Goal: Information Seeking & Learning: Find specific page/section

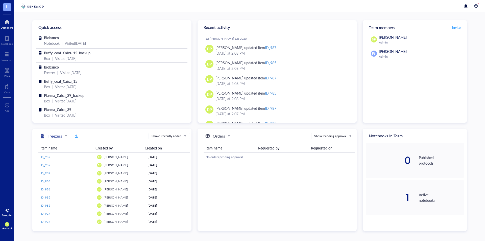
click at [54, 134] on h5 "Freezers" at bounding box center [55, 136] width 15 height 6
click at [52, 144] on h5 "Freezers" at bounding box center [54, 145] width 13 height 6
click at [64, 134] on span "Freezers" at bounding box center [52, 136] width 27 height 6
click at [44, 137] on div at bounding box center [42, 136] width 8 height 8
click at [6, 55] on div at bounding box center [7, 54] width 11 height 8
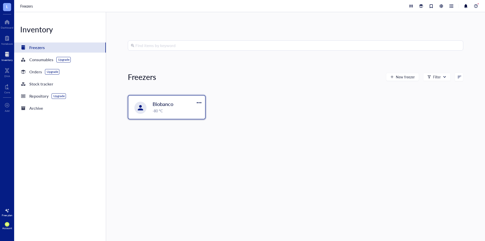
click at [164, 106] on span "Biobanco" at bounding box center [163, 103] width 21 height 7
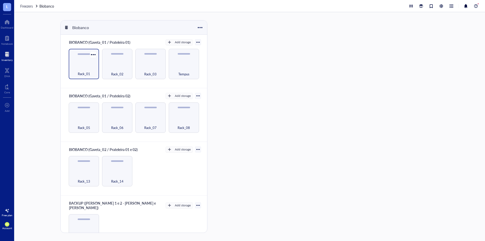
click at [86, 75] on span "Rack_01" at bounding box center [84, 74] width 12 height 6
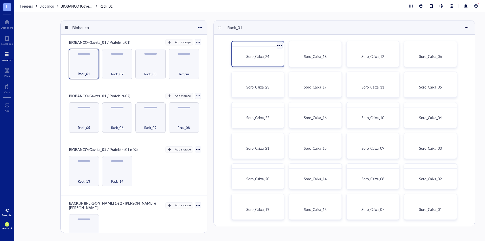
click at [273, 59] on div "Soro_Caixa_24" at bounding box center [258, 57] width 48 height 16
click at [249, 56] on span "Soro_Caixa_24" at bounding box center [257, 56] width 23 height 5
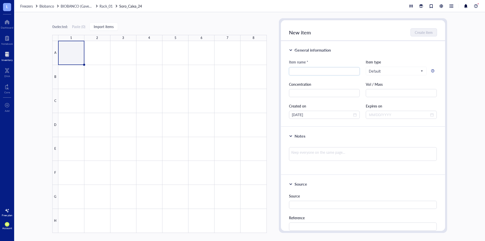
click at [7, 56] on div at bounding box center [7, 54] width 11 height 8
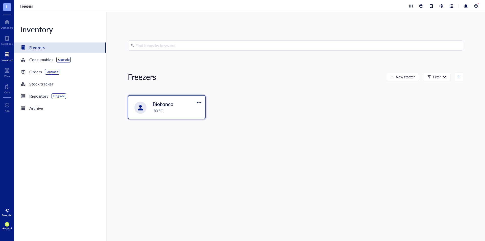
click at [161, 109] on div "-80 °C" at bounding box center [178, 111] width 50 height 6
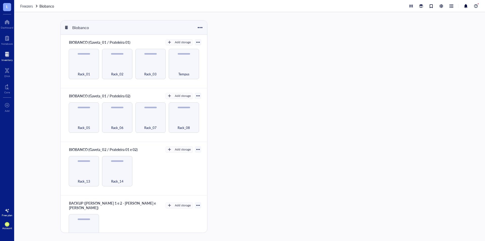
click at [7, 54] on div at bounding box center [7, 54] width 11 height 8
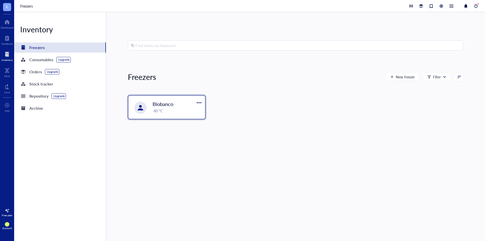
click at [152, 112] on div "Biobanco -80 °C" at bounding box center [166, 107] width 77 height 23
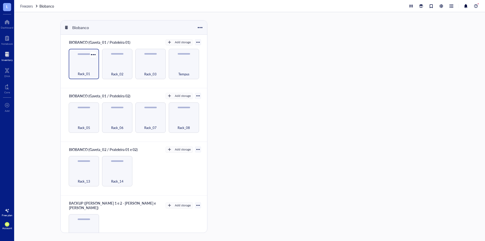
click at [88, 57] on div "Rack_01" at bounding box center [84, 64] width 30 height 30
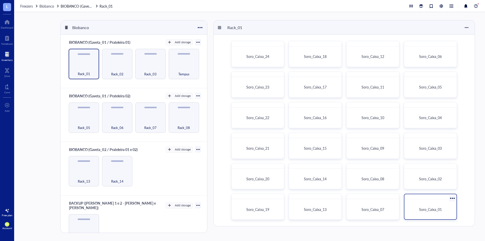
click at [433, 208] on span "Soro_Caixa_01" at bounding box center [430, 209] width 23 height 5
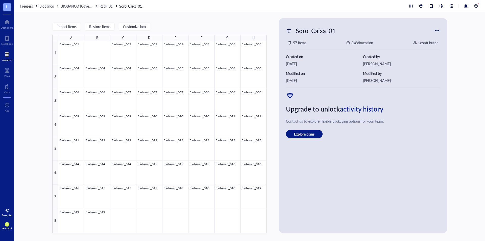
click at [32, 165] on div "Import items Restore items Customize box A B C D E F G H 1 2 3 4 5 6 7 8 Bioban…" at bounding box center [249, 126] width 471 height 229
click at [64, 44] on div at bounding box center [162, 137] width 208 height 192
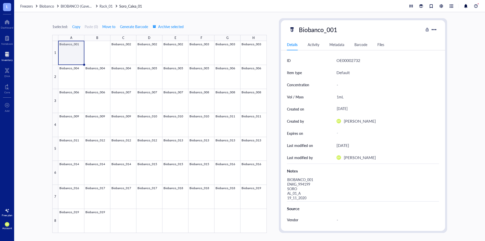
click at [70, 46] on div at bounding box center [162, 137] width 208 height 192
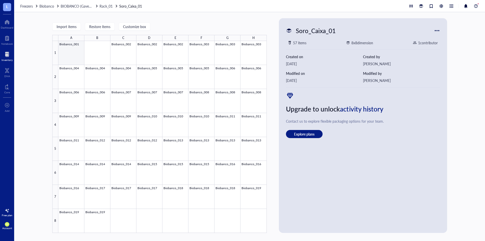
click at [70, 46] on div at bounding box center [162, 137] width 208 height 192
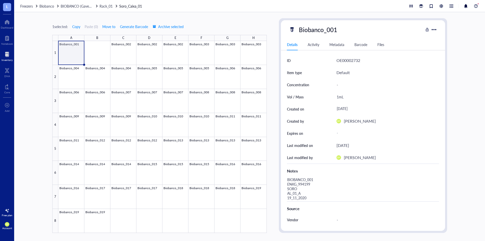
click at [319, 44] on div "Activity" at bounding box center [314, 45] width 12 height 6
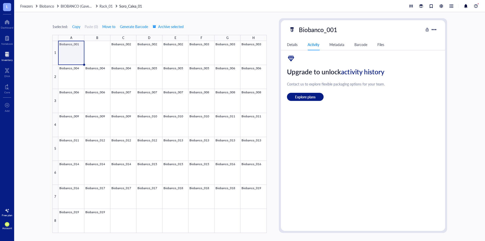
click at [339, 44] on div "Metadata" at bounding box center [336, 45] width 15 height 6
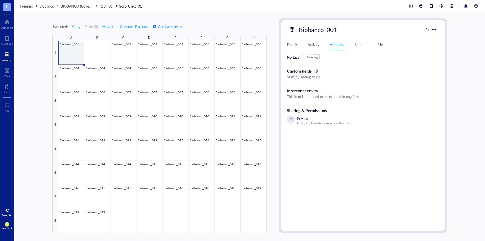
click at [364, 42] on div "Barcode" at bounding box center [361, 45] width 13 height 6
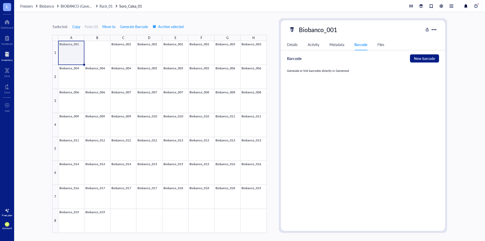
click at [382, 46] on div "Files" at bounding box center [381, 45] width 7 height 6
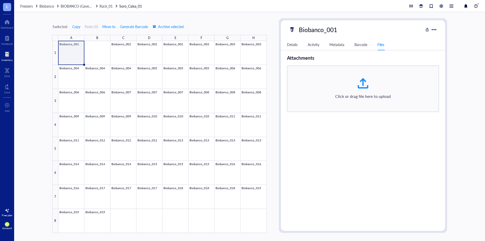
click at [288, 44] on div "Details" at bounding box center [292, 45] width 11 height 6
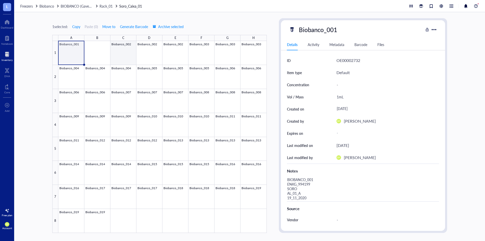
click at [125, 56] on div at bounding box center [162, 137] width 208 height 192
click at [72, 48] on div at bounding box center [162, 137] width 208 height 192
click at [3, 52] on div at bounding box center [7, 54] width 11 height 8
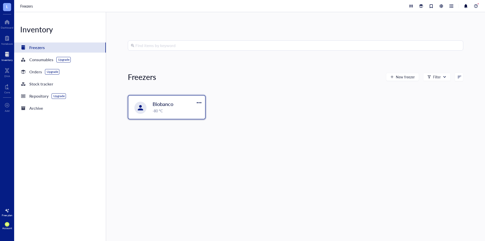
click at [162, 108] on div "-80 °C" at bounding box center [178, 111] width 50 height 6
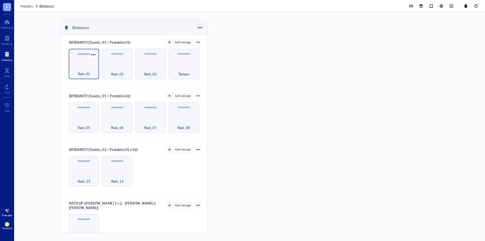
click at [78, 70] on div "Rack_01" at bounding box center [83, 70] width 25 height 11
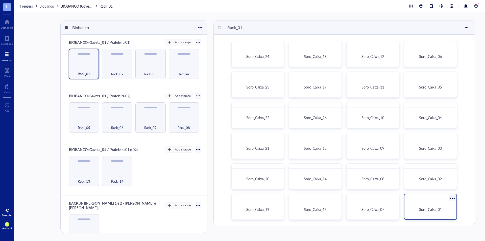
click at [413, 204] on div "Soro_Caixa_01" at bounding box center [431, 209] width 48 height 16
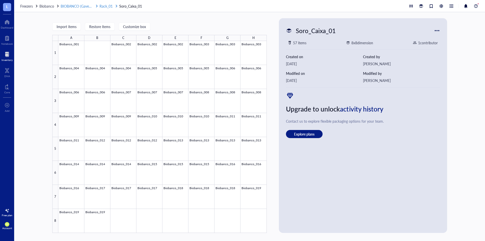
click at [71, 7] on span "BIOBANCO (Gaveta_01 / Prateleira 01)" at bounding box center [91, 6] width 61 height 5
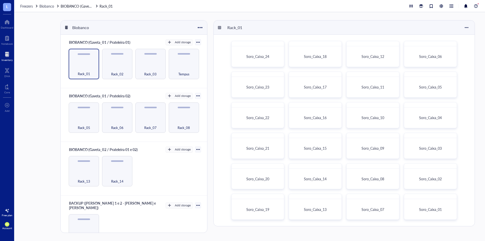
click at [33, 68] on div "Biobanco BIOBANCO (Gaveta_01 / Prateleira 01) Add storage Rack_01 Rack_02 Rack_…" at bounding box center [249, 126] width 471 height 229
click at [52, 136] on div "Biobanco BIOBANCO (Gaveta_01 / Prateleira 01) Add storage Rack_01 Rack_02 Rack_…" at bounding box center [249, 126] width 471 height 229
click at [22, 103] on div "Biobanco BIOBANCO (Gaveta_01 / Prateleira 01) Add storage Rack_01 Rack_02 Rack_…" at bounding box center [249, 126] width 471 height 229
click at [460, 77] on div "Soro_Caixa_24 Soro_Caixa_18 Soro_Caixa_12 Soro_Caixa_06 Soro_Caixa_23 Soro_Caix…" at bounding box center [344, 130] width 261 height 191
